Goal: Connect with others: Connect with others

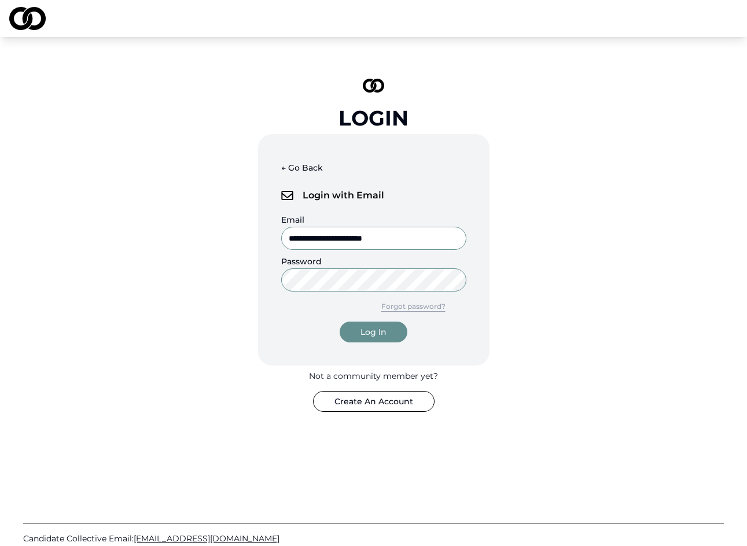
click at [361, 331] on div "Log In" at bounding box center [373, 332] width 26 height 12
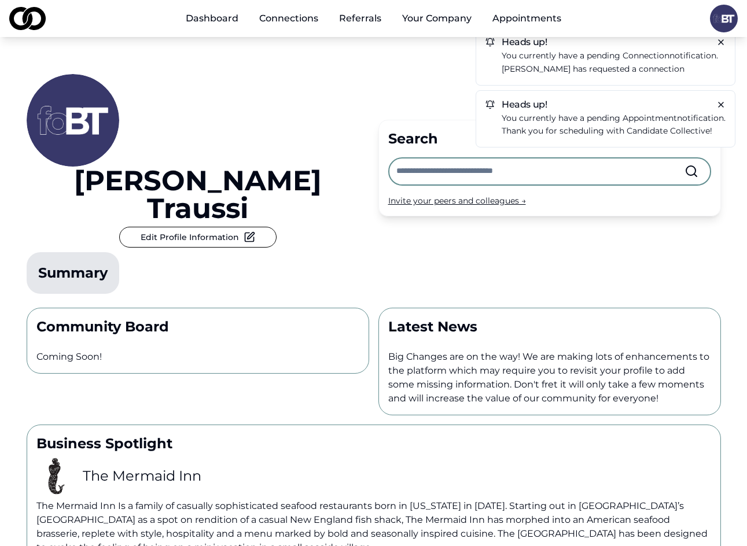
click at [589, 64] on p "[PERSON_NAME] has requested a connection" at bounding box center [614, 68] width 224 height 13
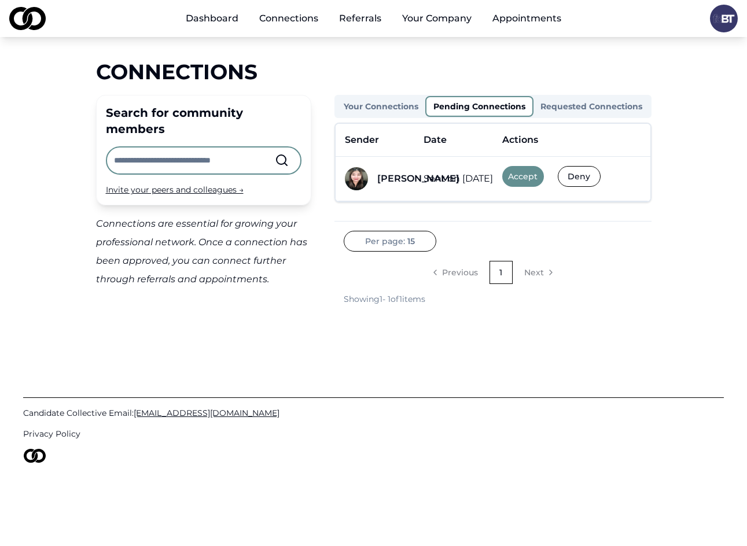
click at [438, 184] on div "[PERSON_NAME]" at bounding box center [418, 179] width 82 height 14
click at [415, 180] on div "[PERSON_NAME]" at bounding box center [418, 179] width 82 height 14
click at [522, 175] on button "Accept" at bounding box center [523, 176] width 42 height 21
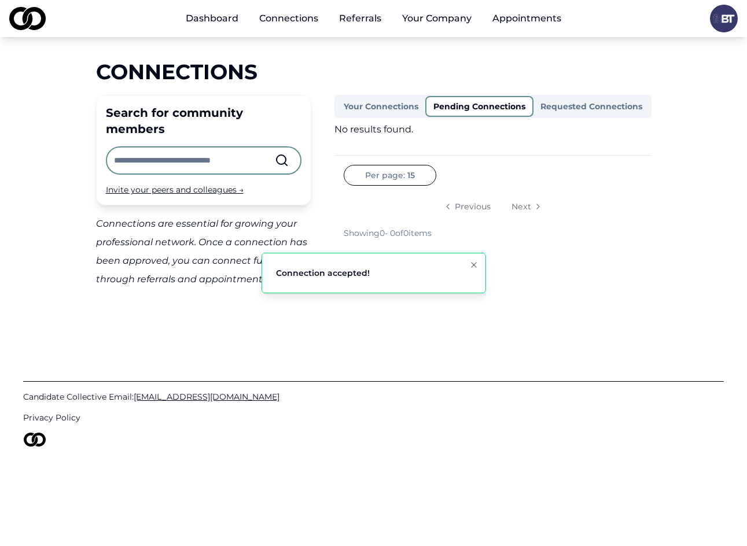
click at [533, 20] on link "Appointments" at bounding box center [526, 18] width 87 height 23
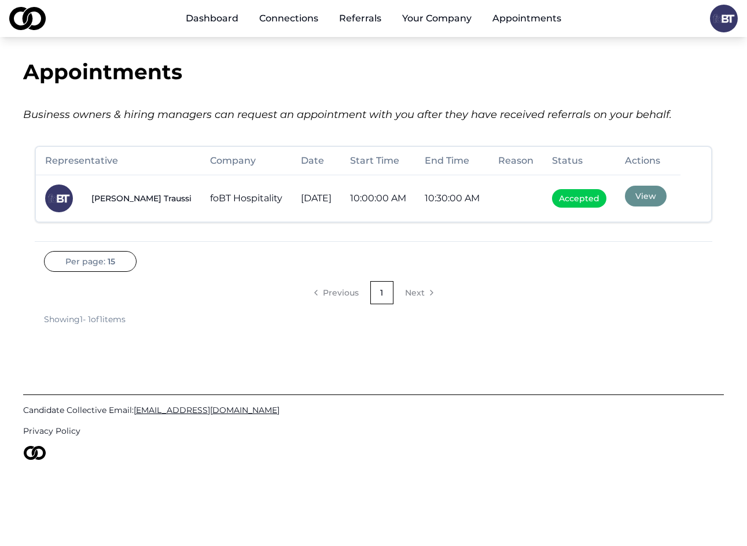
click at [654, 199] on button "View" at bounding box center [646, 196] width 42 height 21
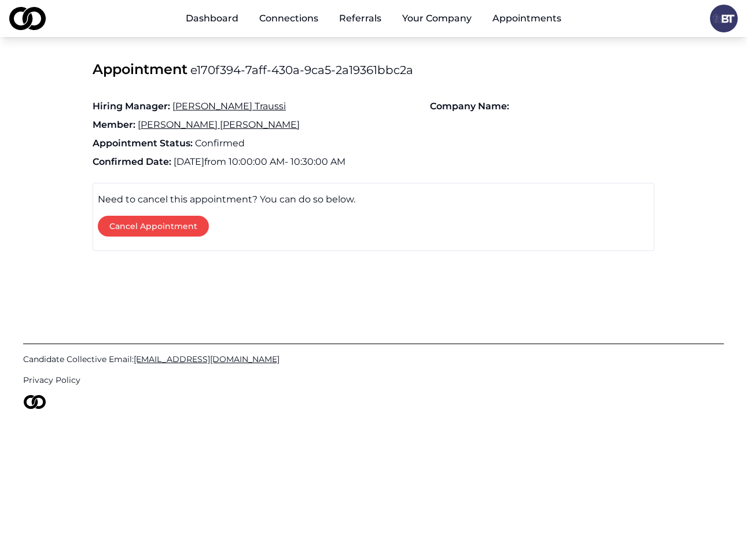
click at [366, 21] on link "Referrals" at bounding box center [360, 18] width 61 height 23
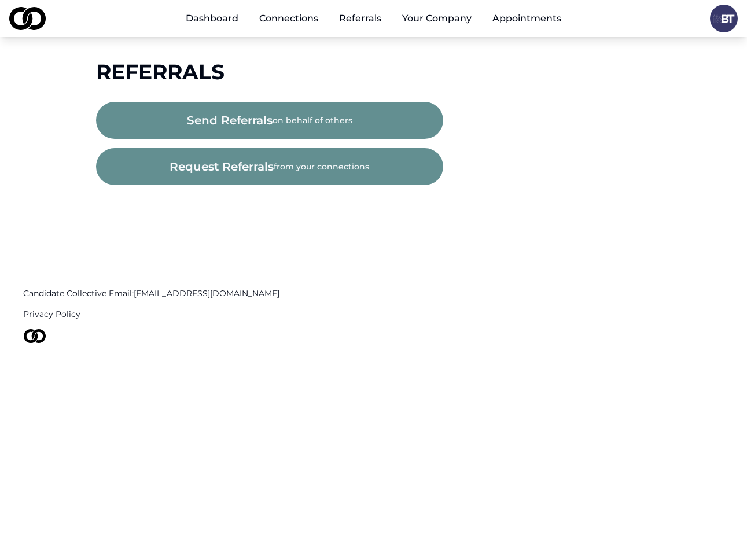
click at [305, 16] on link "Connections" at bounding box center [289, 18] width 78 height 23
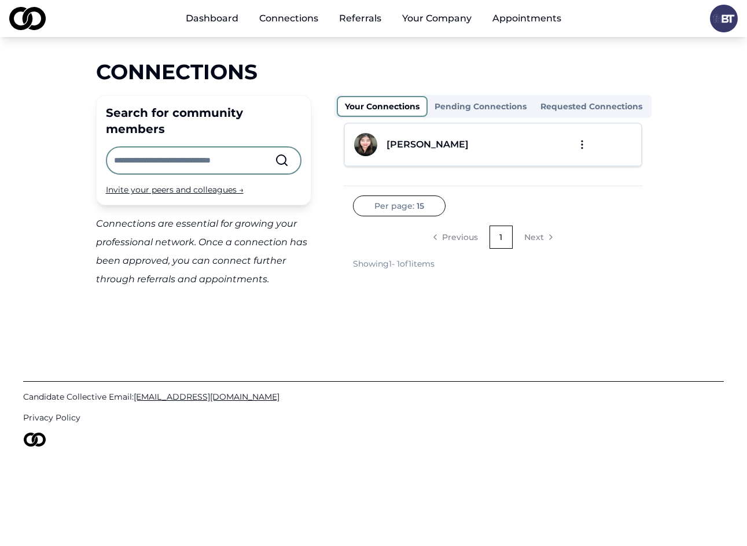
click at [403, 141] on div "[PERSON_NAME]" at bounding box center [427, 145] width 82 height 14
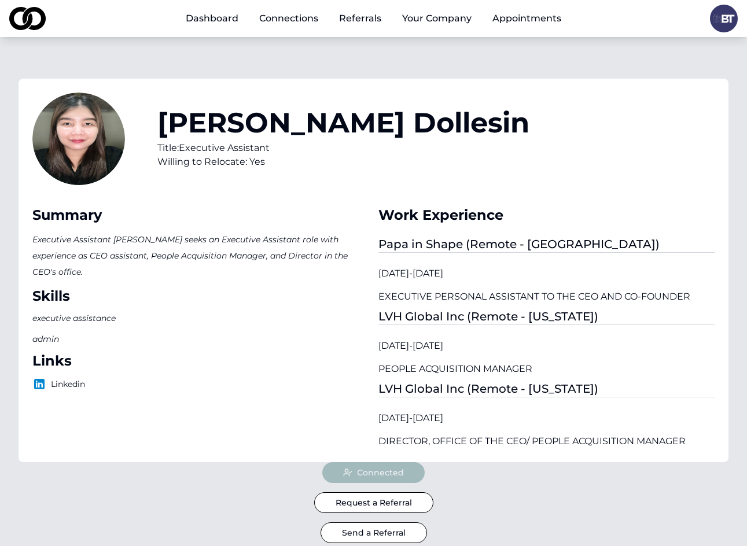
click at [211, 19] on link "Dashboard" at bounding box center [211, 18] width 71 height 23
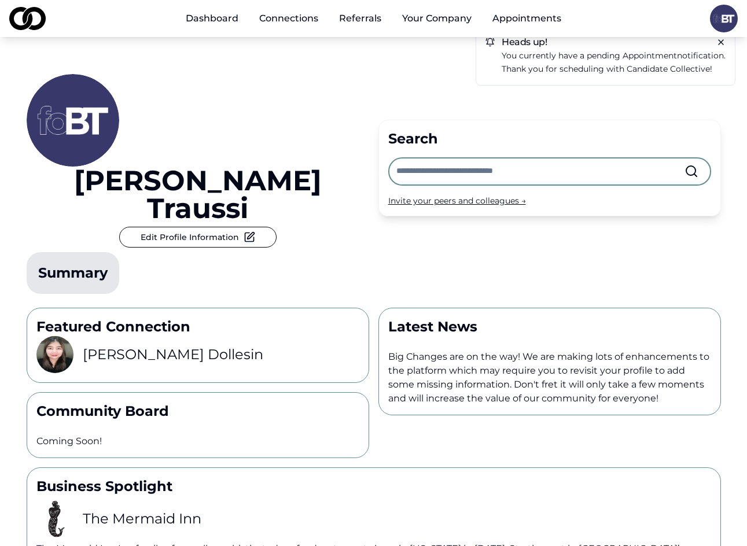
click at [305, 24] on link "Connections" at bounding box center [289, 18] width 78 height 23
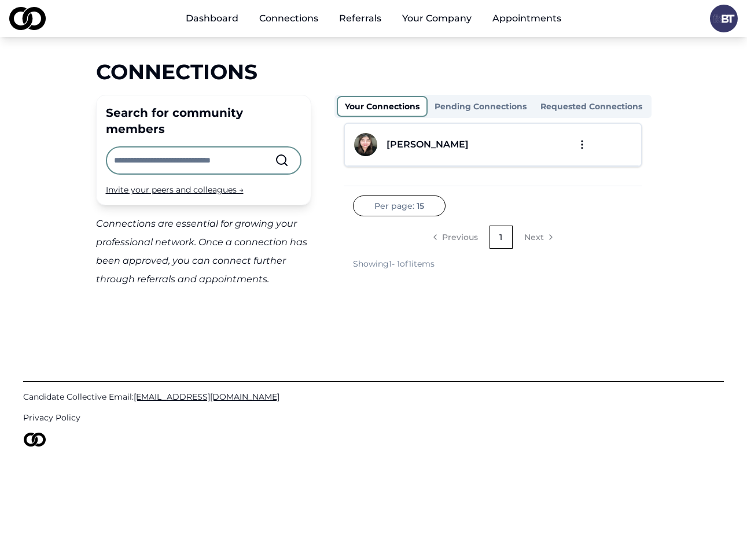
click at [358, 20] on link "Referrals" at bounding box center [360, 18] width 61 height 23
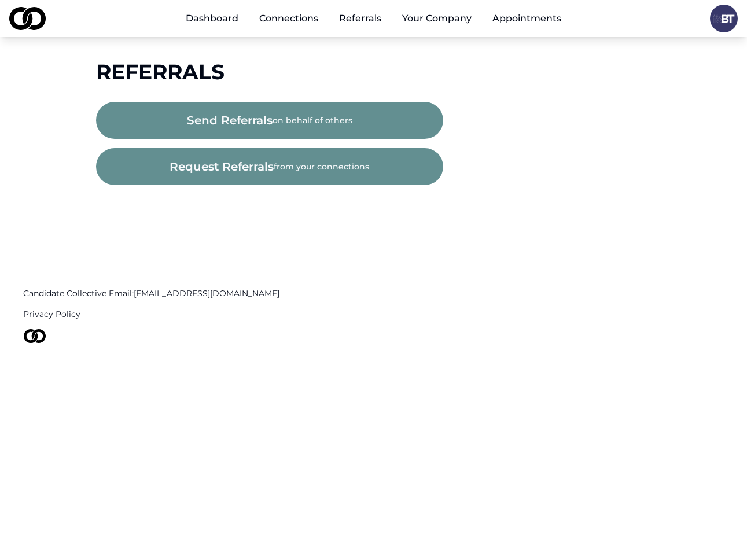
click at [437, 24] on button "Your Company" at bounding box center [437, 18] width 88 height 23
click at [436, 19] on button "Your Company" at bounding box center [437, 18] width 88 height 23
click at [447, 99] on link "Referrals to Your Company" at bounding box center [462, 107] width 138 height 32
